Goal: Task Accomplishment & Management: Use online tool/utility

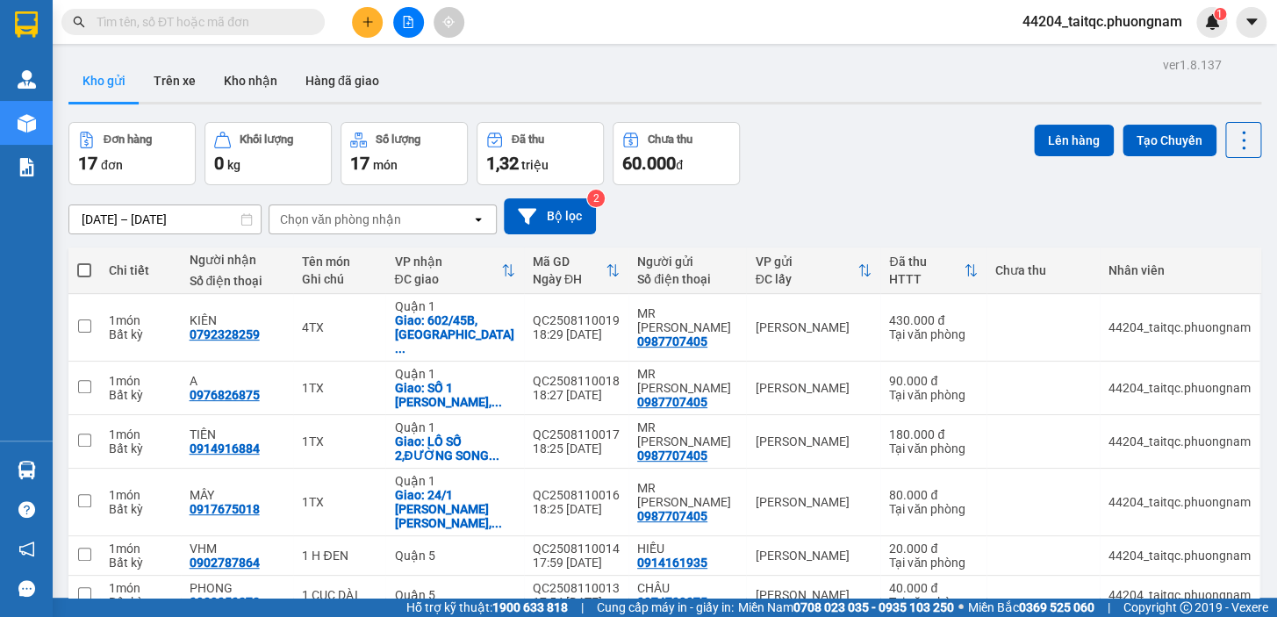
click at [82, 270] on span at bounding box center [84, 270] width 14 height 14
click at [84, 261] on input "checkbox" at bounding box center [84, 261] width 0 height 0
checkbox input "true"
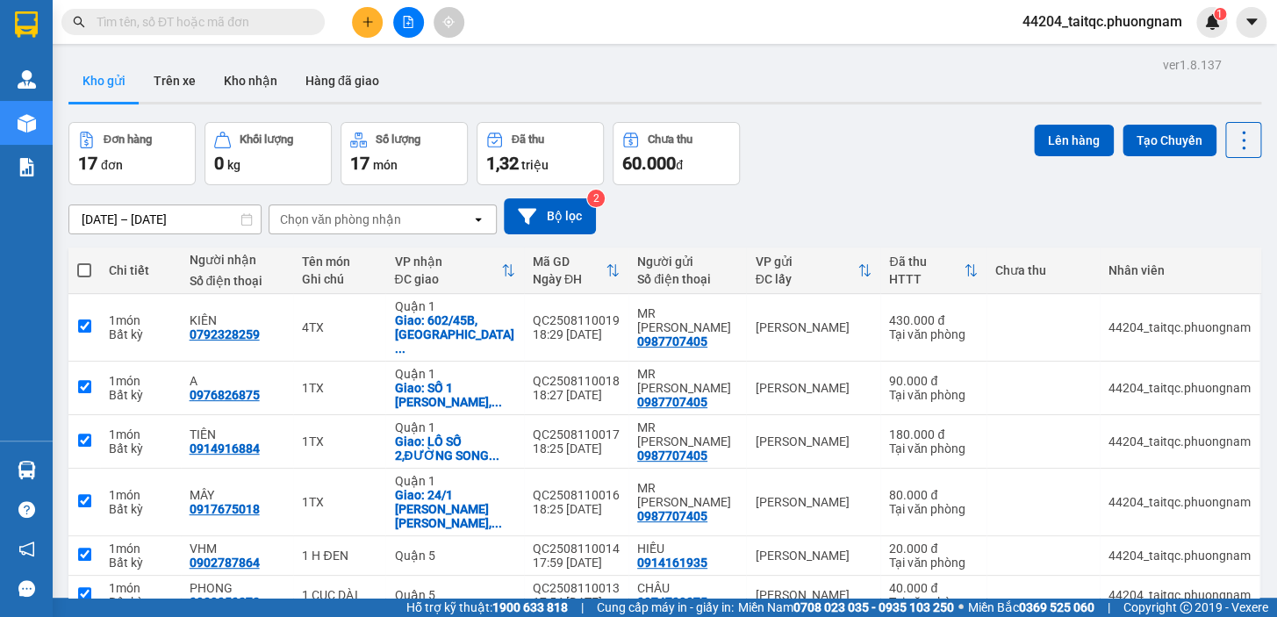
checkbox input "true"
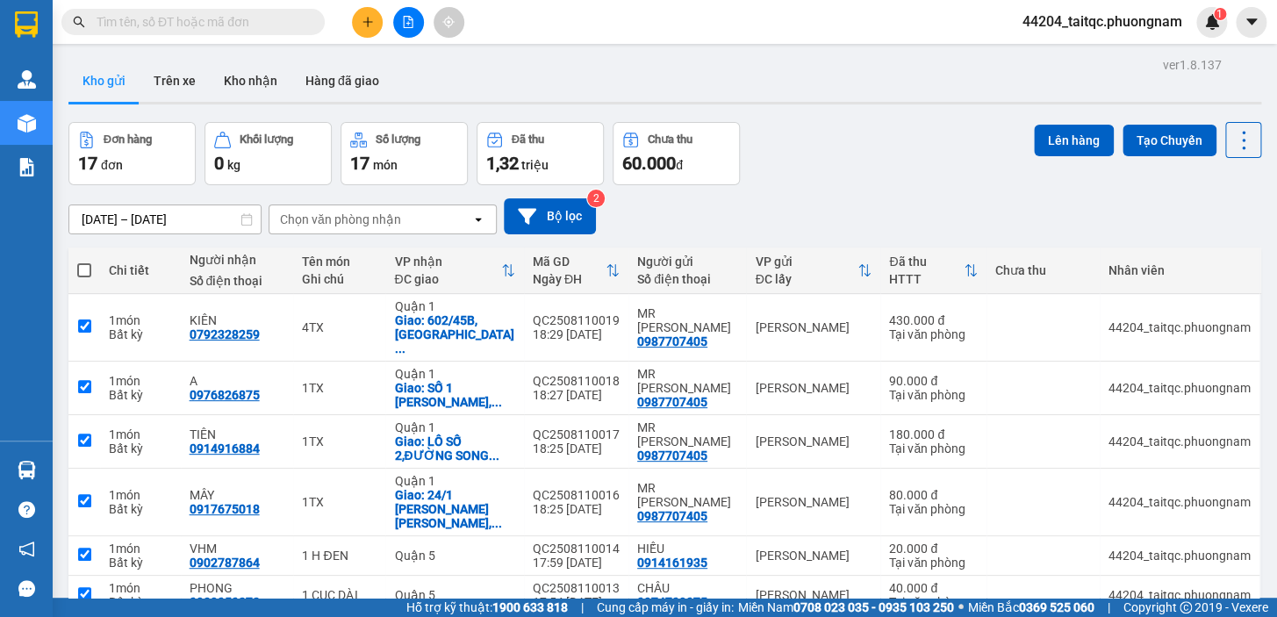
checkbox input "true"
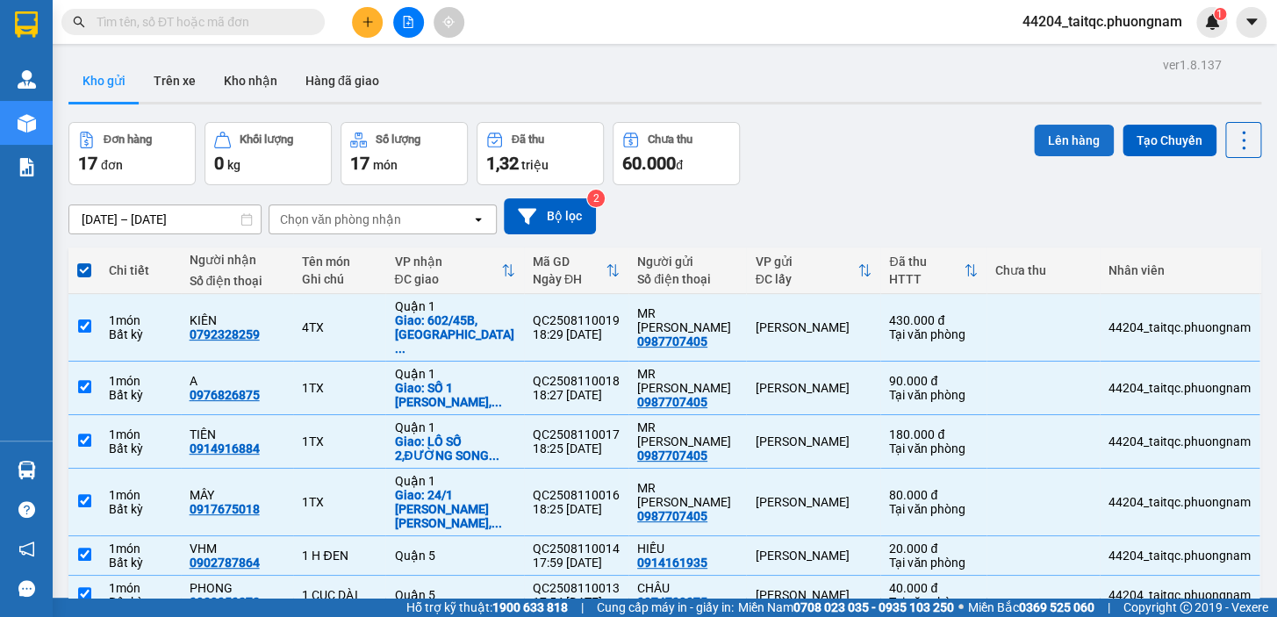
click at [1056, 132] on button "Lên hàng" at bounding box center [1074, 141] width 80 height 32
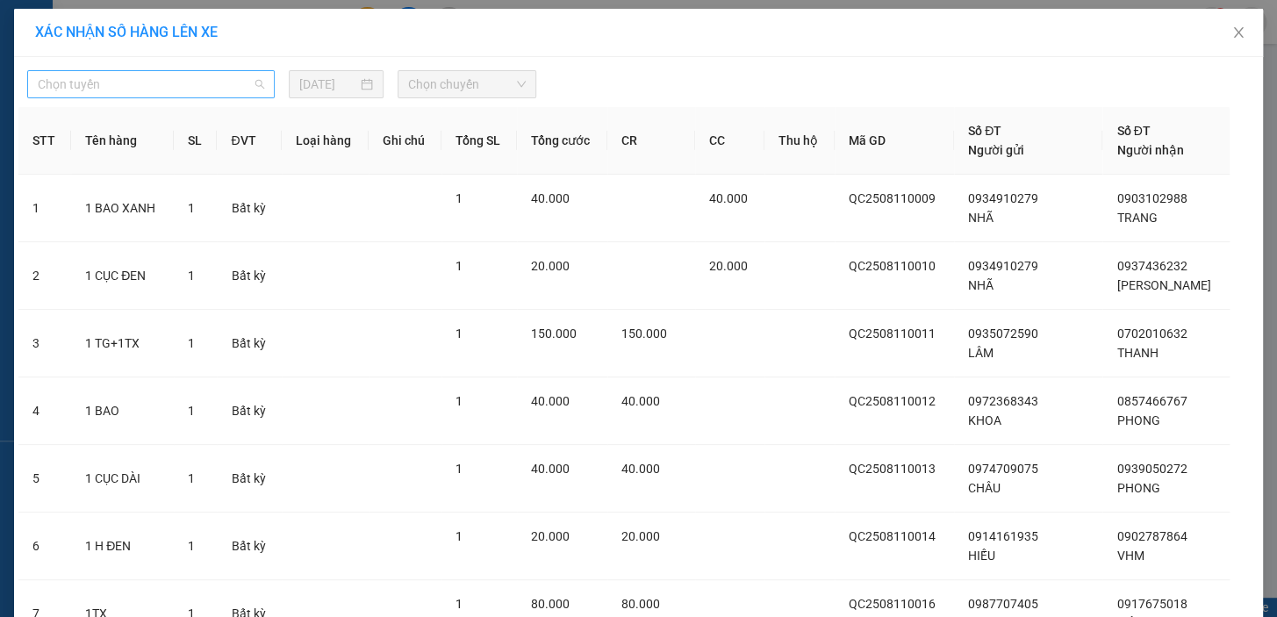
click at [232, 89] on span "Chọn tuyến" at bounding box center [151, 84] width 226 height 26
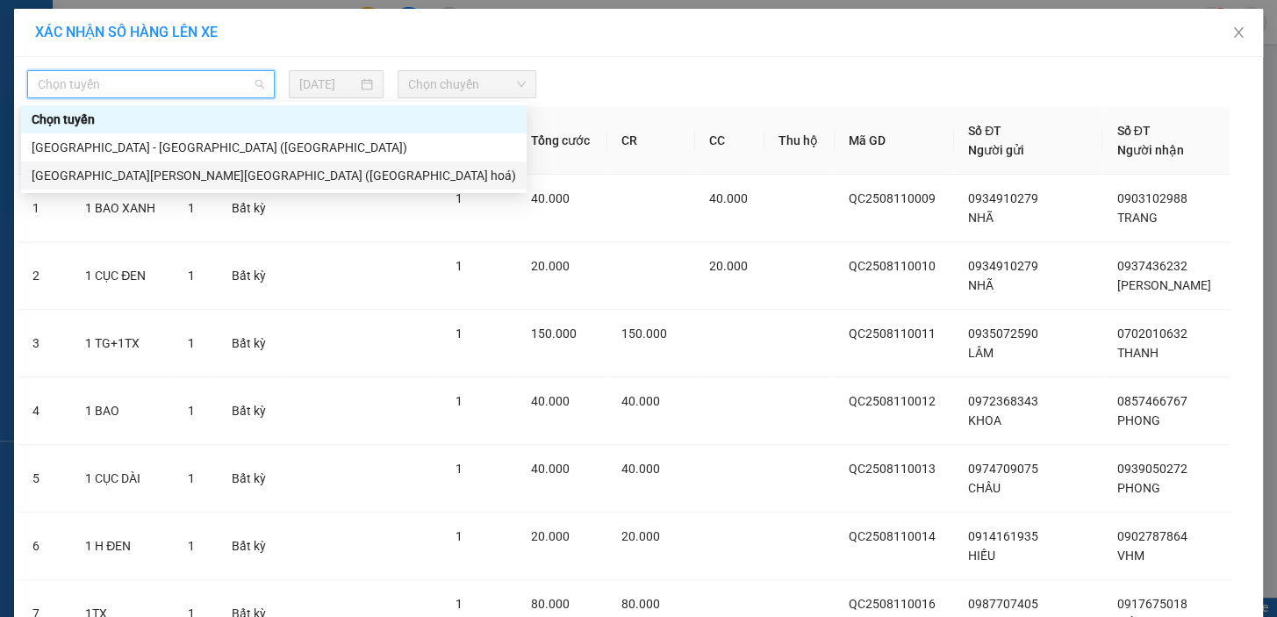
click at [193, 173] on div "Nha Trang - Sài Gòn (Hàng hoá)" at bounding box center [274, 175] width 484 height 19
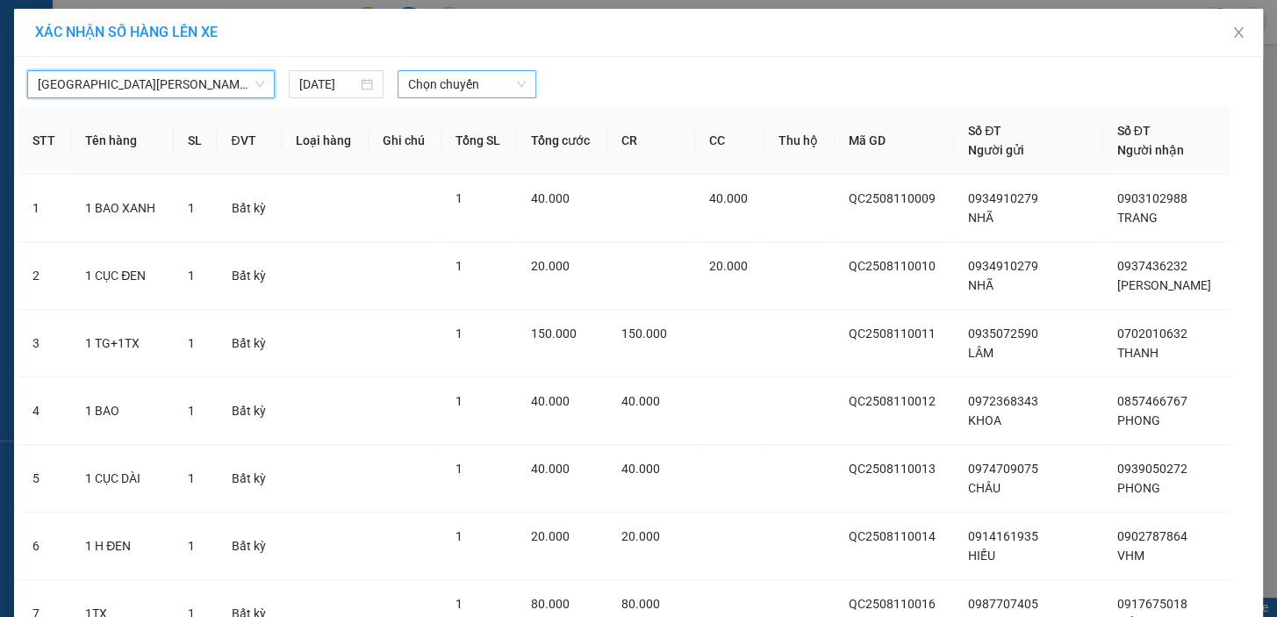
click at [452, 89] on span "Chọn chuyến" at bounding box center [467, 84] width 118 height 26
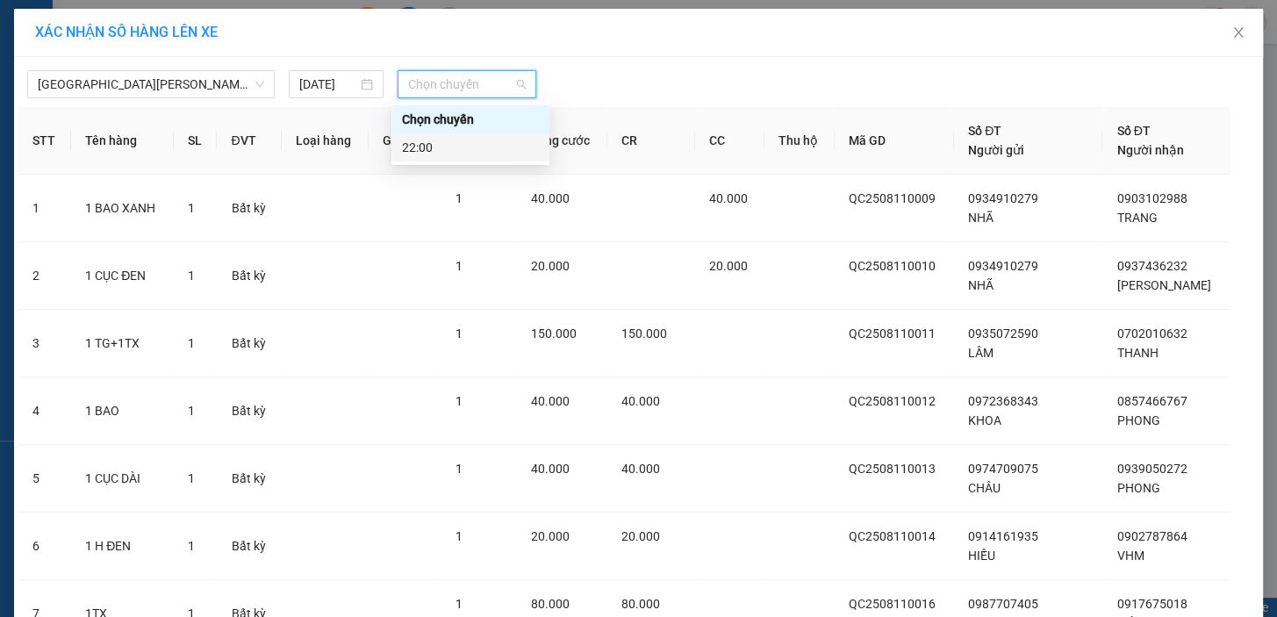
click at [453, 146] on div "22:00" at bounding box center [470, 147] width 137 height 19
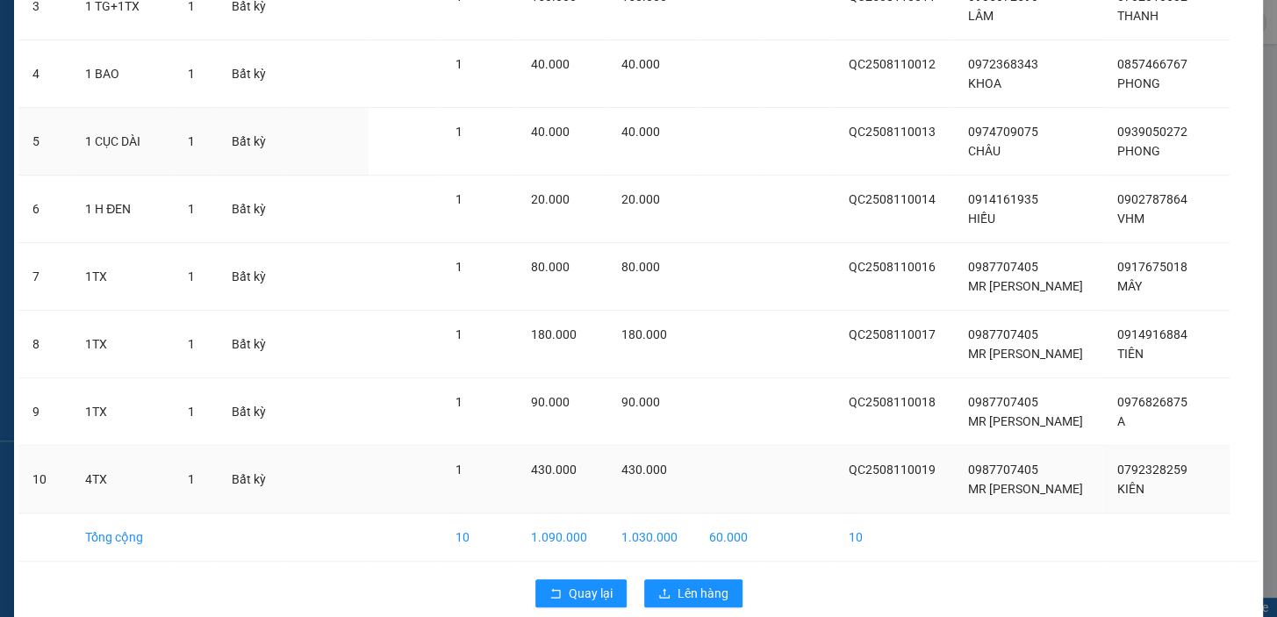
scroll to position [370, 0]
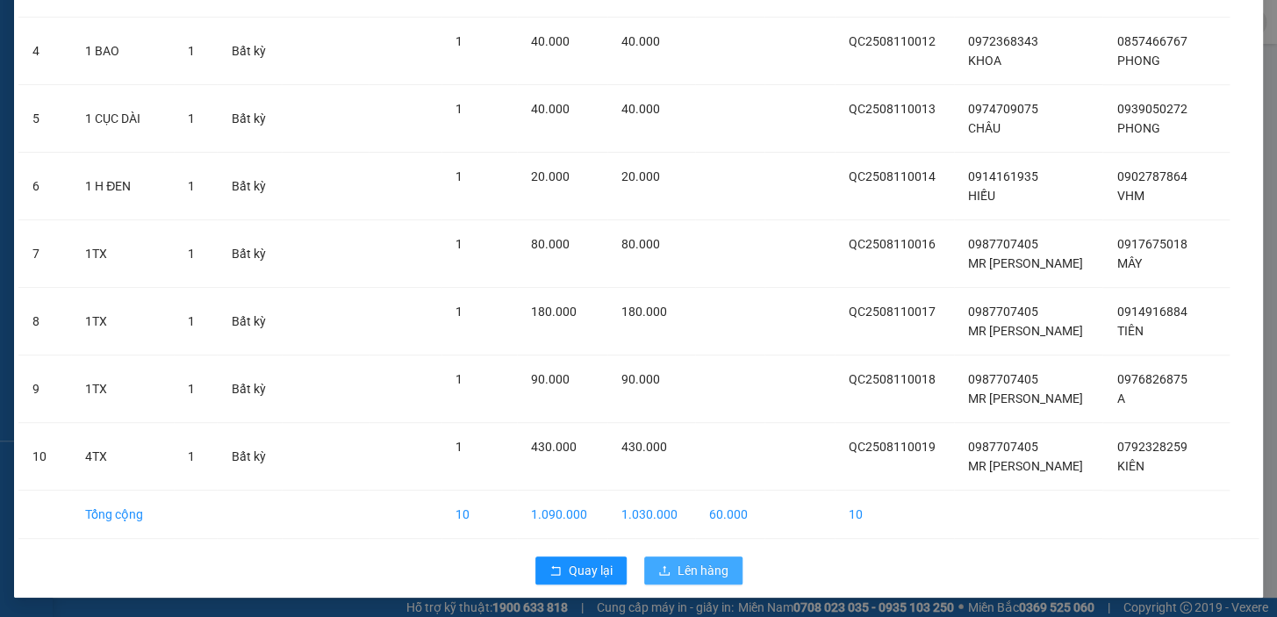
click at [713, 564] on span "Lên hàng" at bounding box center [702, 570] width 51 height 19
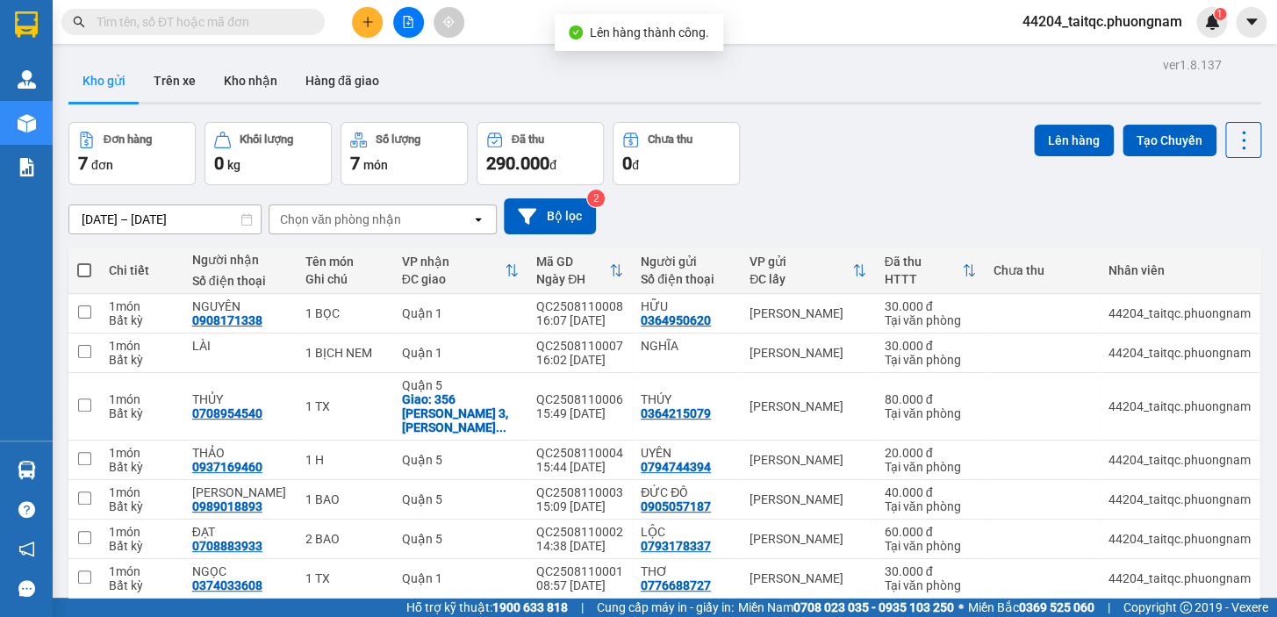
click at [87, 268] on span at bounding box center [84, 270] width 14 height 14
click at [84, 261] on input "checkbox" at bounding box center [84, 261] width 0 height 0
checkbox input "true"
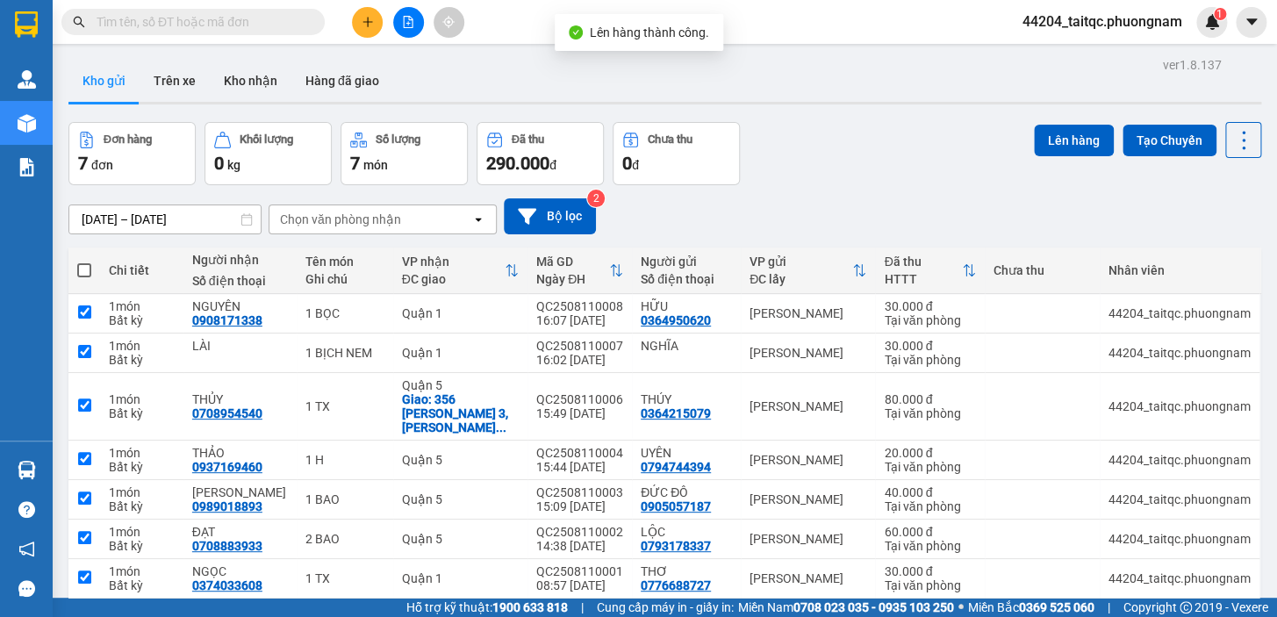
checkbox input "true"
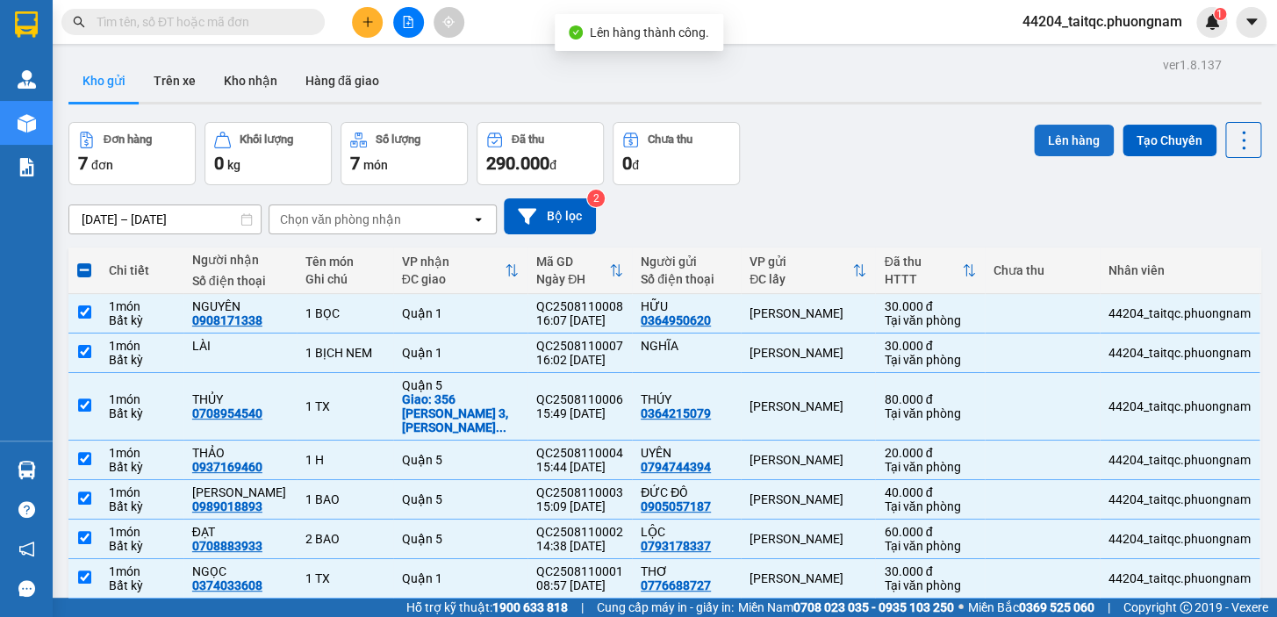
click at [1045, 135] on button "Lên hàng" at bounding box center [1074, 141] width 80 height 32
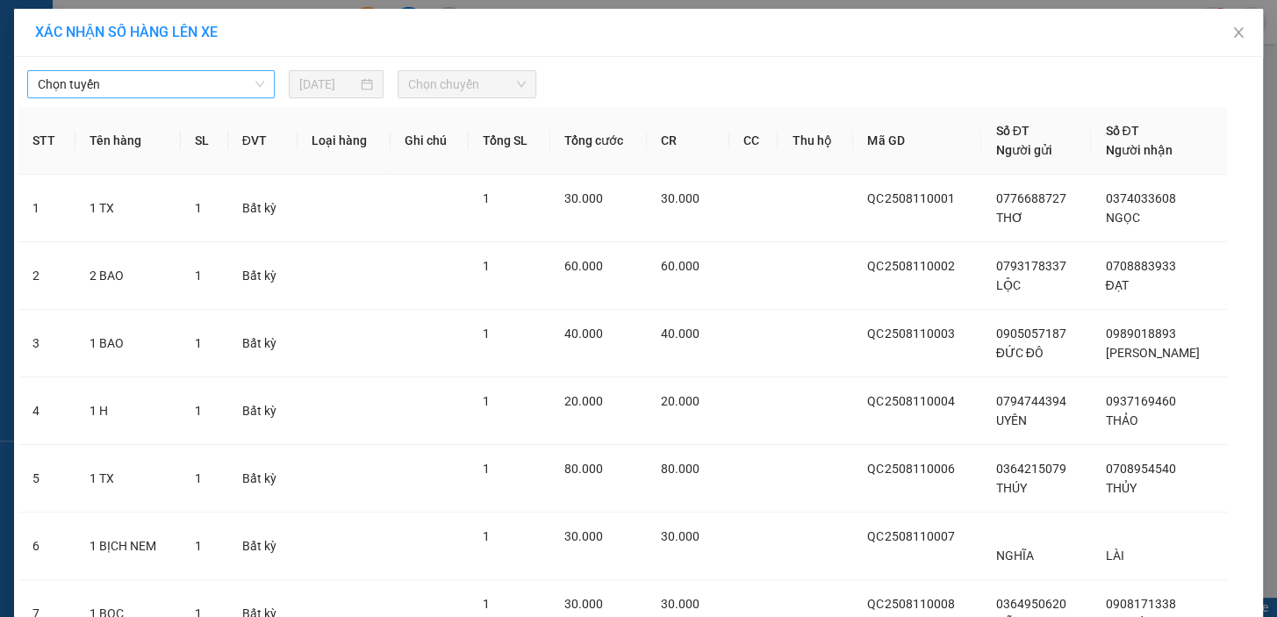
click at [197, 93] on span "Chọn tuyến" at bounding box center [151, 84] width 226 height 26
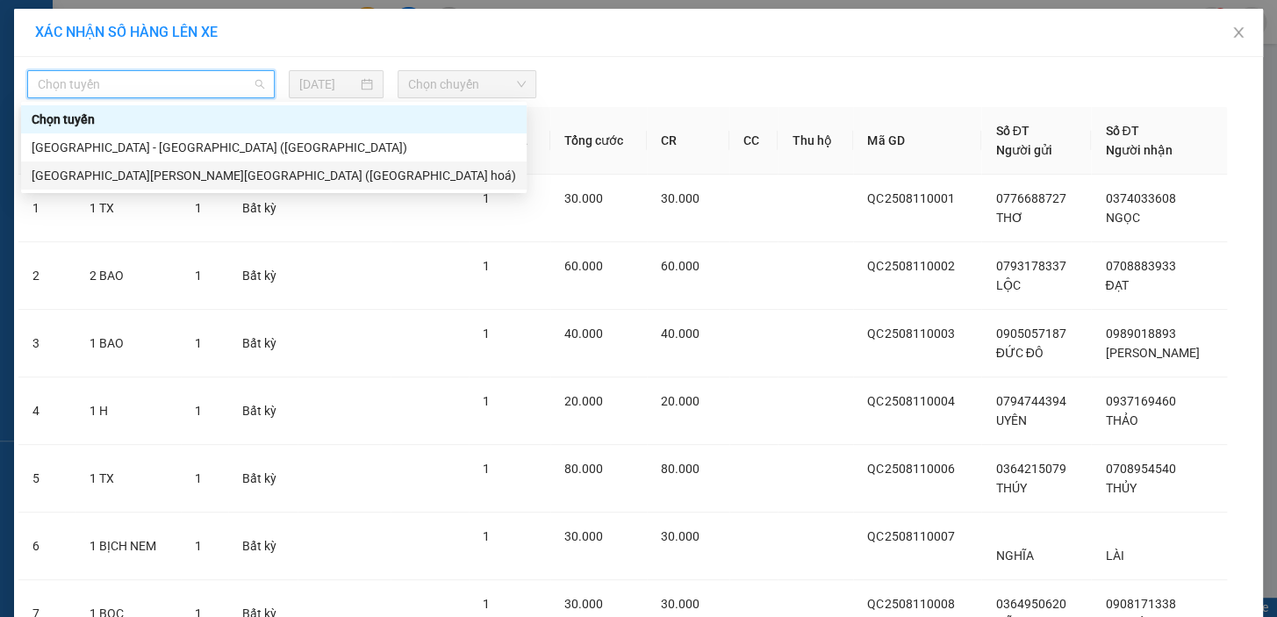
click at [179, 178] on div "Nha Trang - Sài Gòn (Hàng hoá)" at bounding box center [274, 175] width 484 height 19
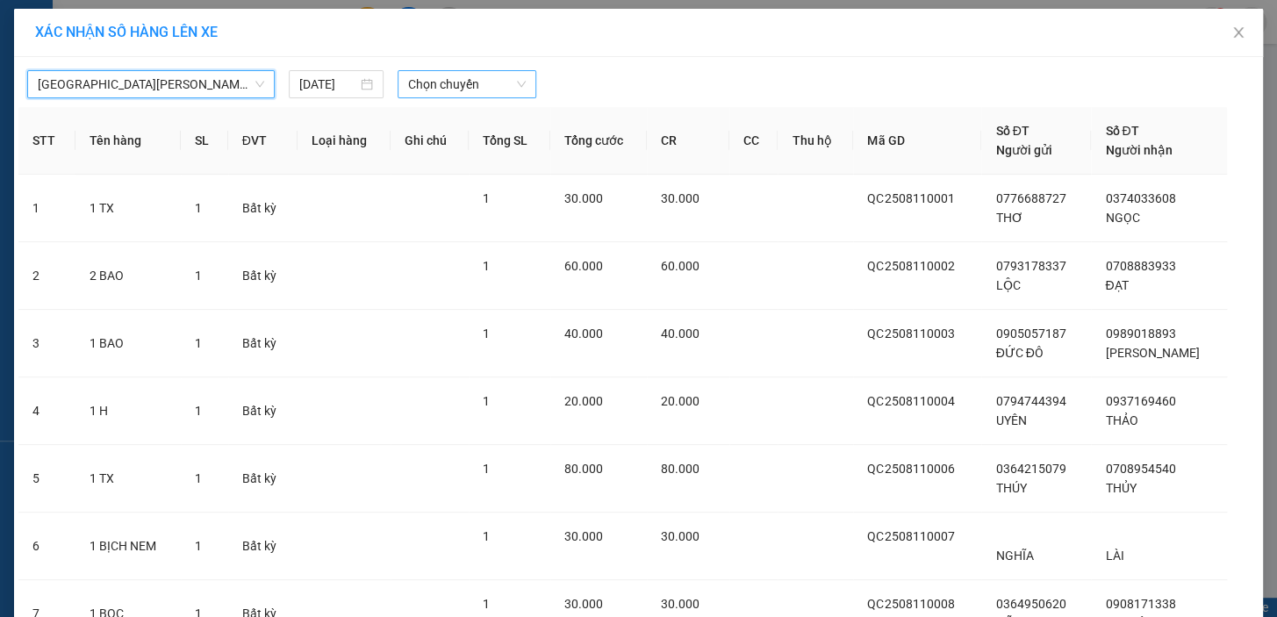
click at [476, 90] on span "Chọn chuyến" at bounding box center [467, 84] width 118 height 26
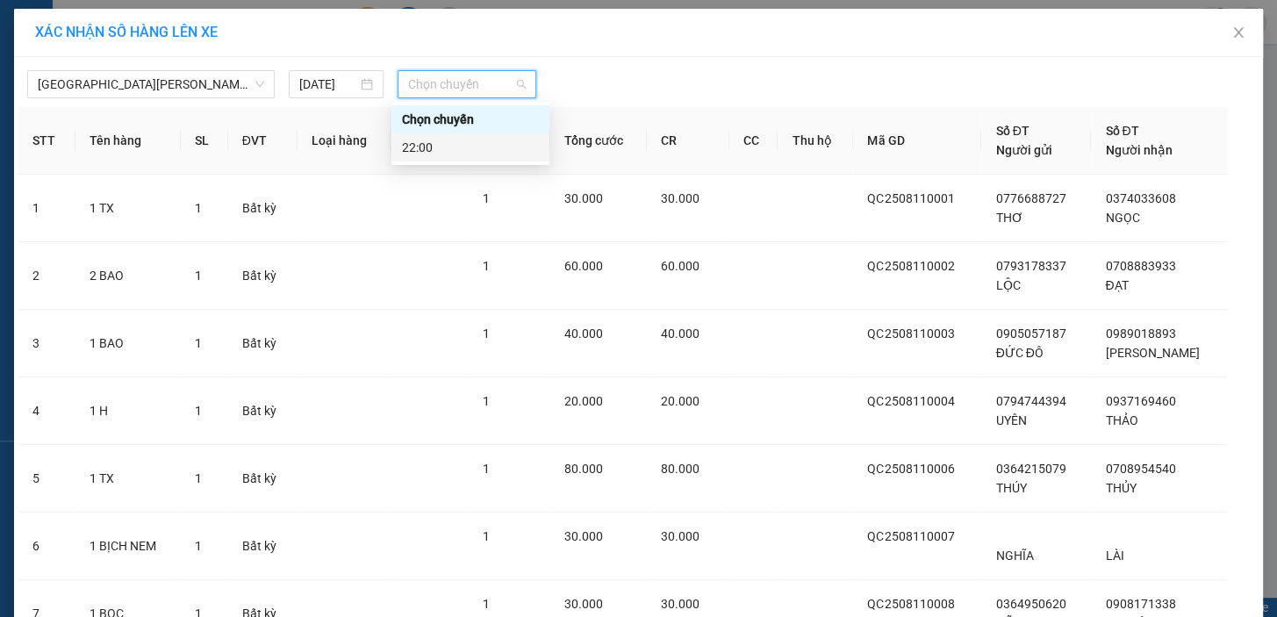
click at [478, 152] on div "22:00" at bounding box center [470, 147] width 137 height 19
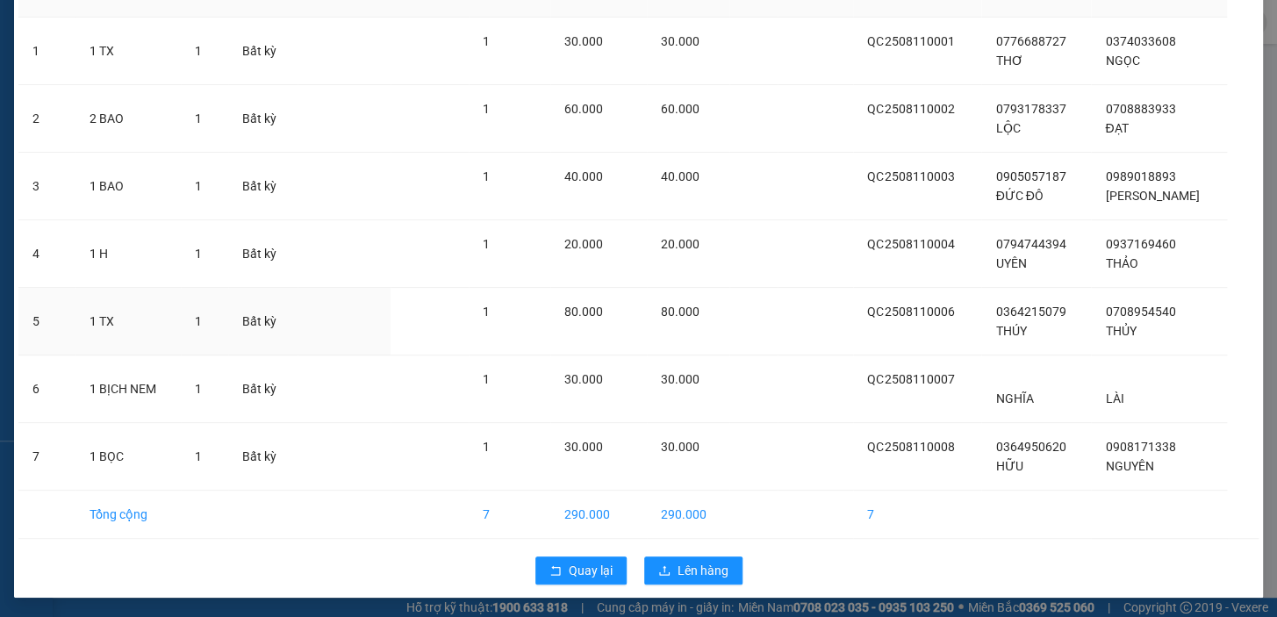
scroll to position [168, 0]
click at [716, 570] on span "Lên hàng" at bounding box center [702, 569] width 51 height 19
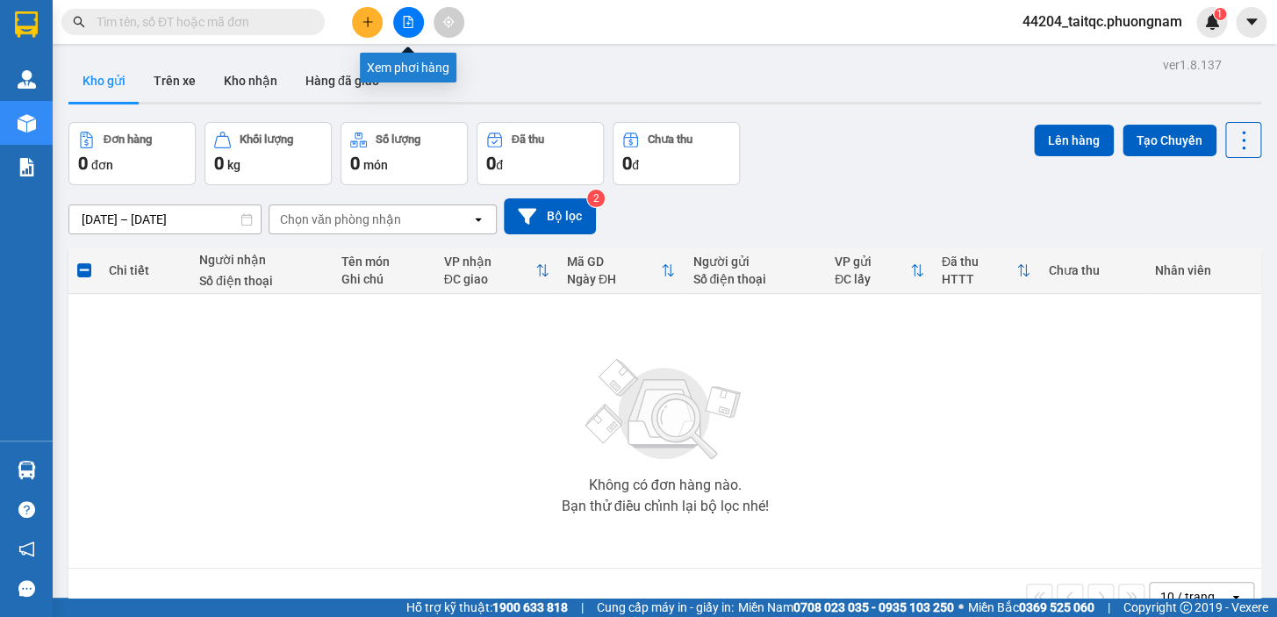
click at [399, 23] on button at bounding box center [408, 22] width 31 height 31
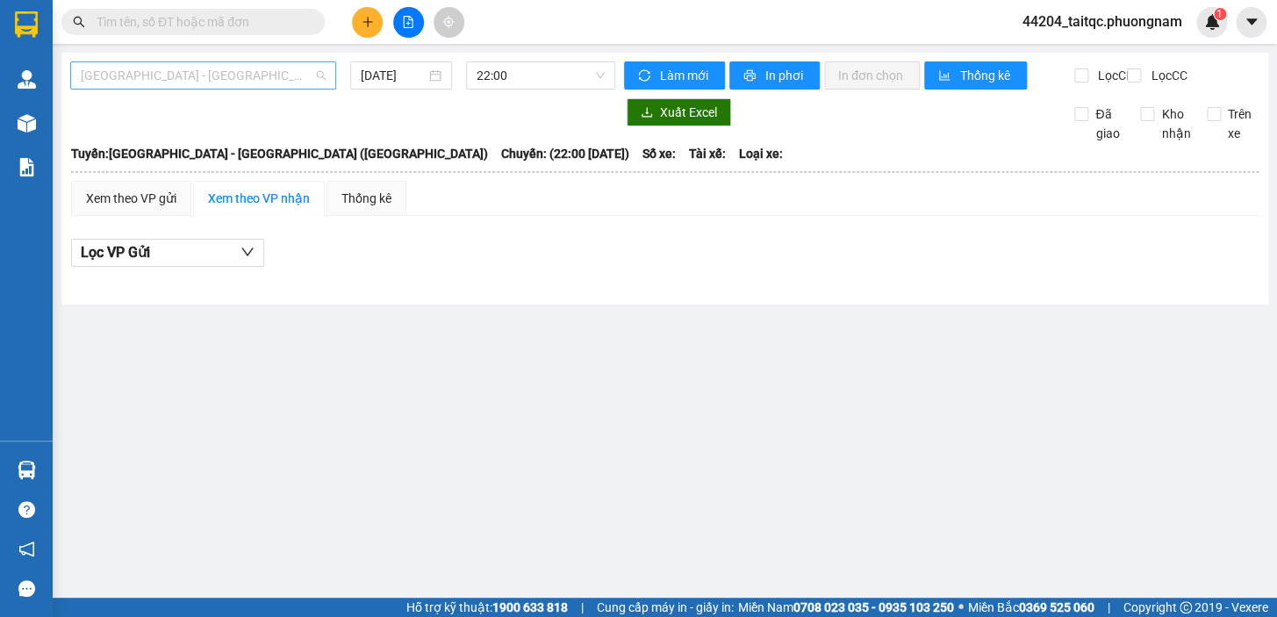
click at [265, 73] on span "[GEOGRAPHIC_DATA] - [GEOGRAPHIC_DATA] ([GEOGRAPHIC_DATA])" at bounding box center [203, 75] width 245 height 26
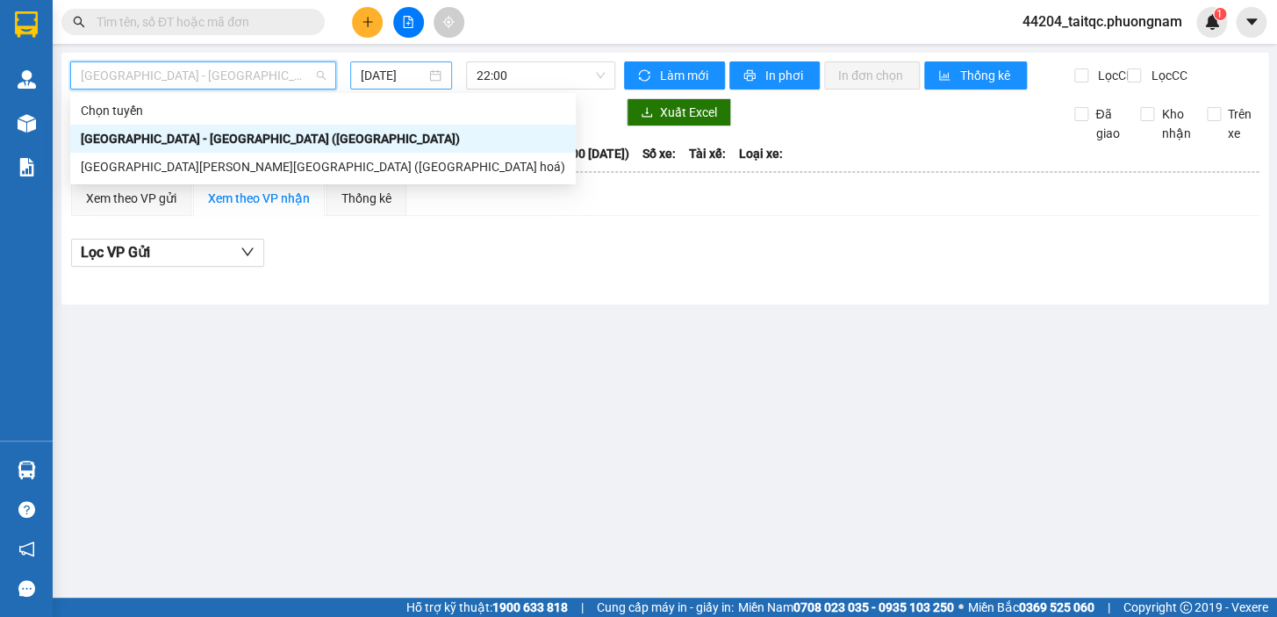
drag, startPoint x: 376, startPoint y: 68, endPoint x: 378, endPoint y: 79, distance: 10.7
click at [378, 73] on input "[DATE]" at bounding box center [394, 75] width 66 height 19
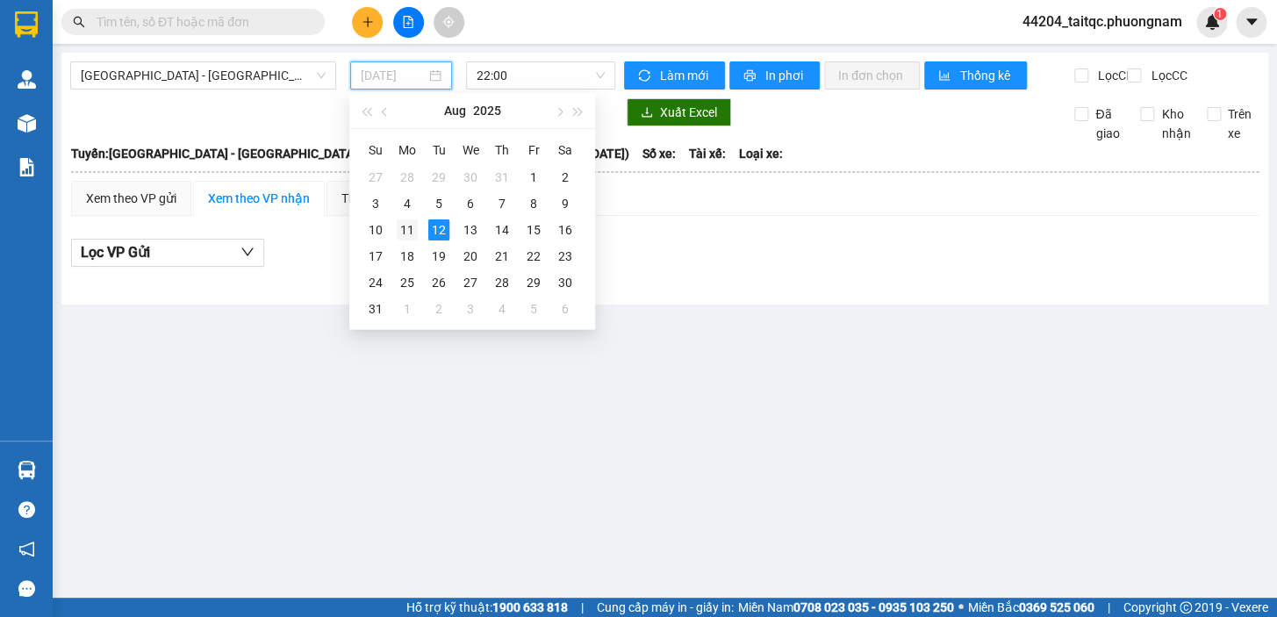
click at [407, 223] on div "11" at bounding box center [407, 229] width 21 height 21
type input "11/08/2025"
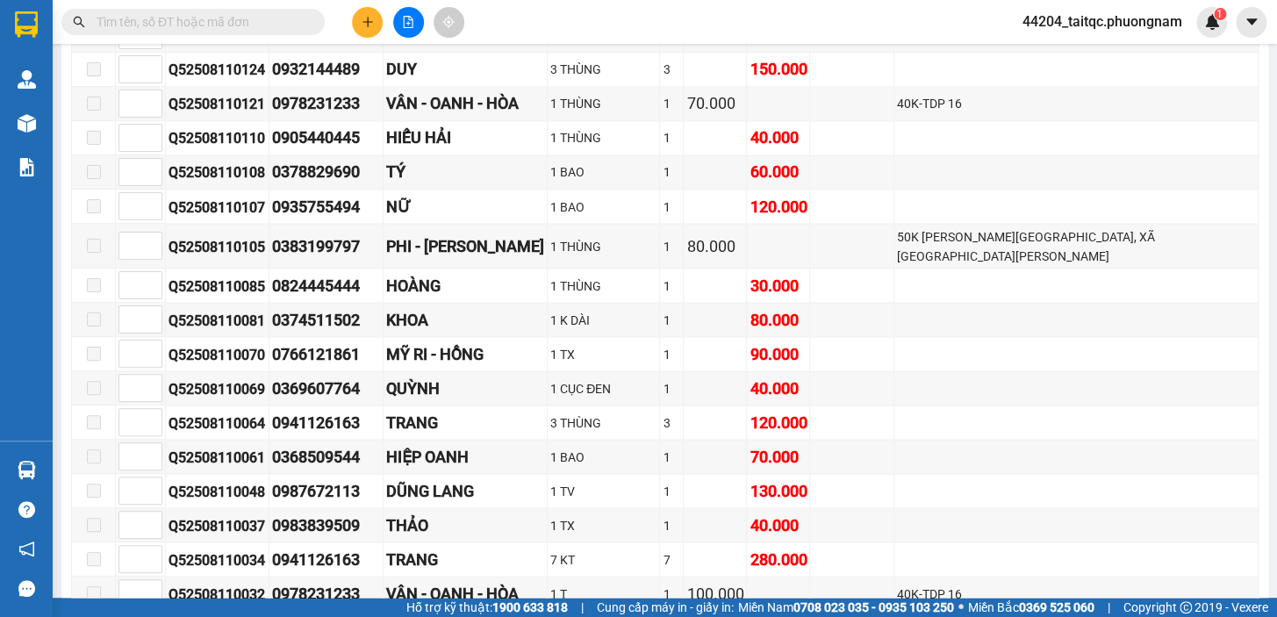
scroll to position [9652, 0]
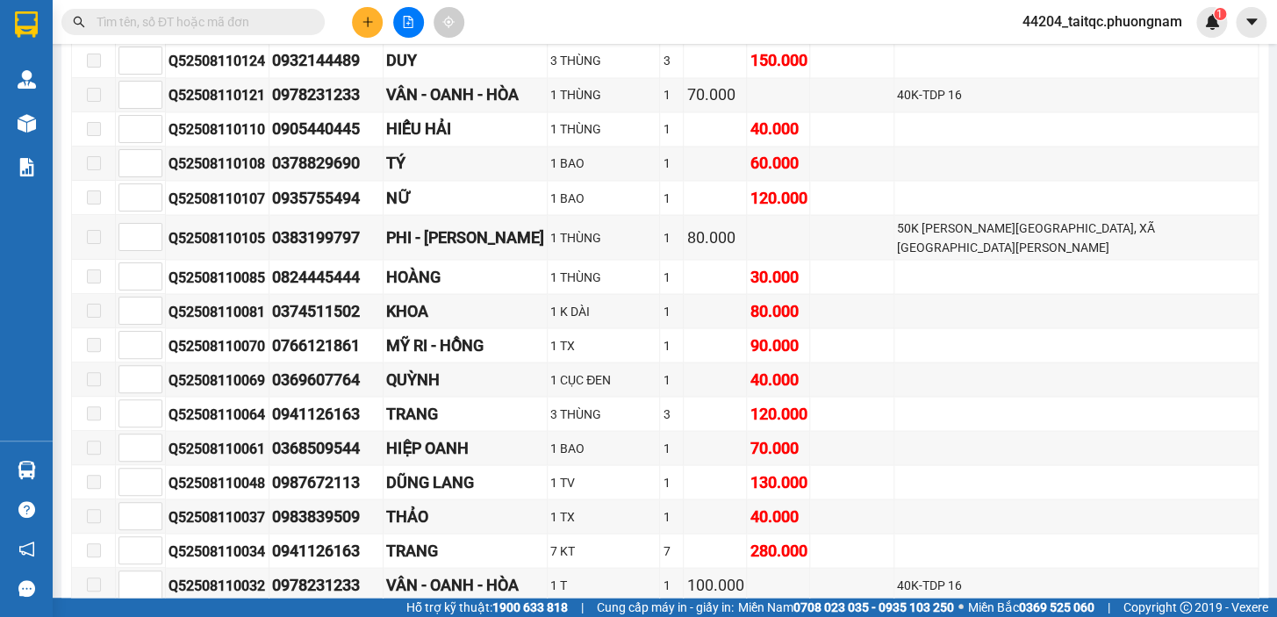
click at [450, 616] on span "In DS" at bounding box center [464, 628] width 28 height 19
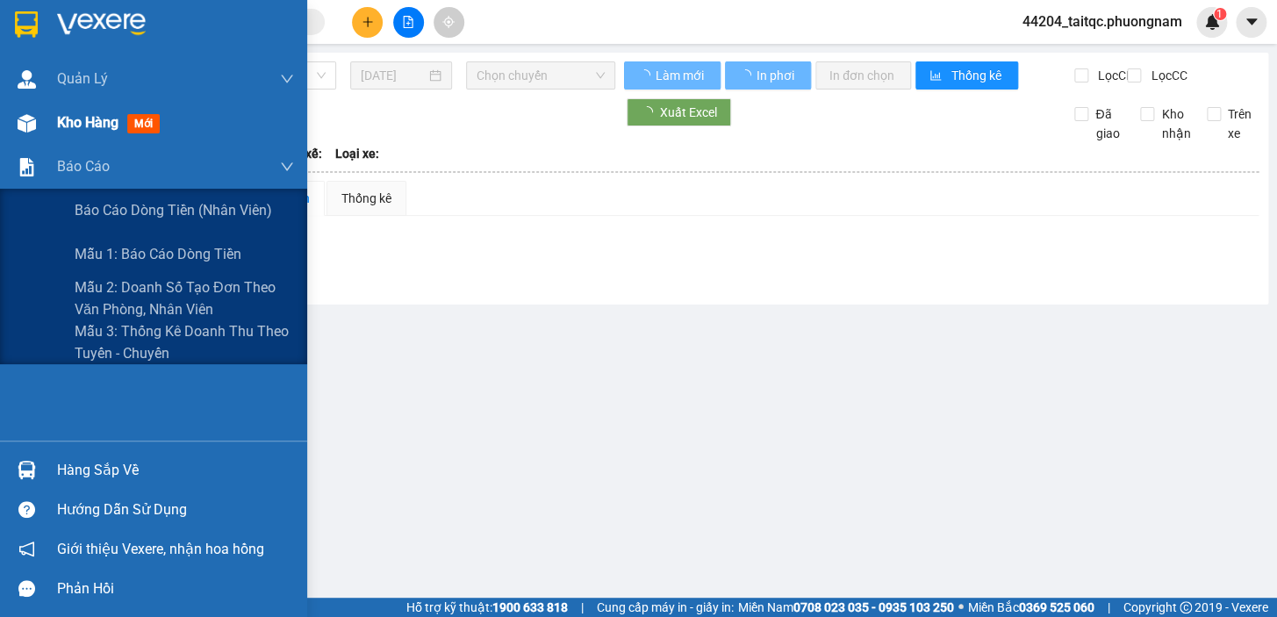
click at [32, 137] on div at bounding box center [26, 123] width 31 height 31
